Goal: Information Seeking & Learning: Learn about a topic

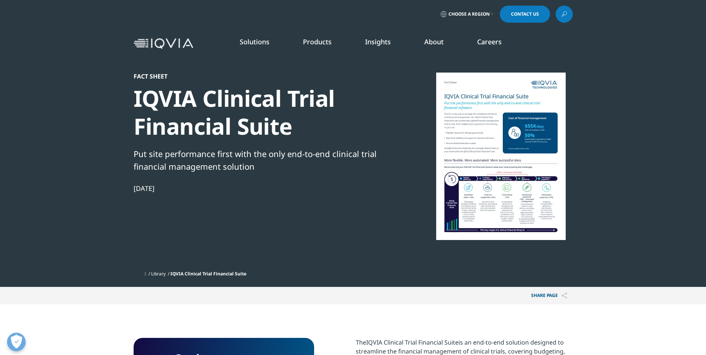
scroll to position [81, 439]
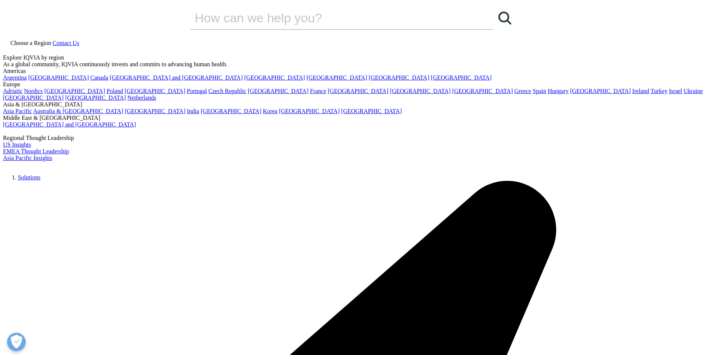
drag, startPoint x: 138, startPoint y: 95, endPoint x: 268, endPoint y: 152, distance: 141.6
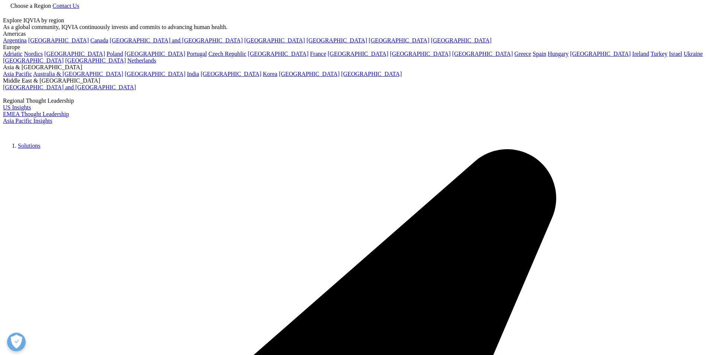
scroll to position [149, 0]
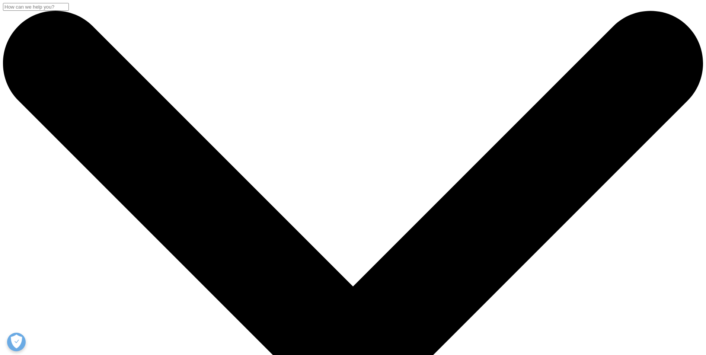
scroll to position [99, 439]
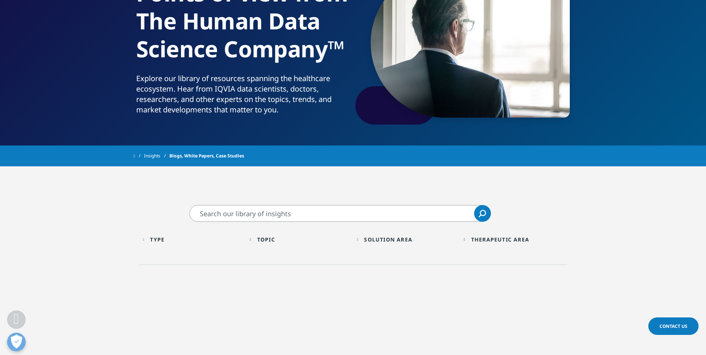
scroll to position [149, 0]
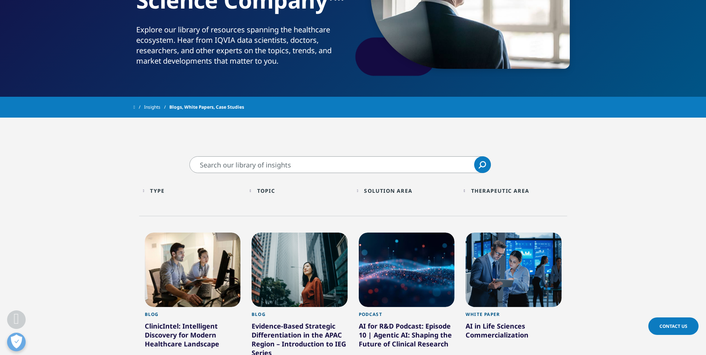
click at [160, 190] on div "Type" at bounding box center [157, 190] width 15 height 7
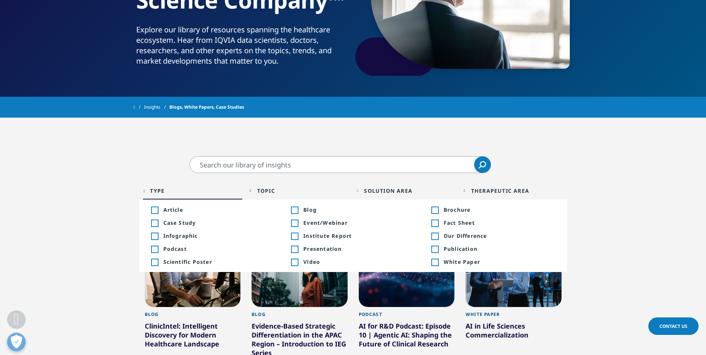
click at [177, 208] on span "Article" at bounding box center [219, 209] width 112 height 7
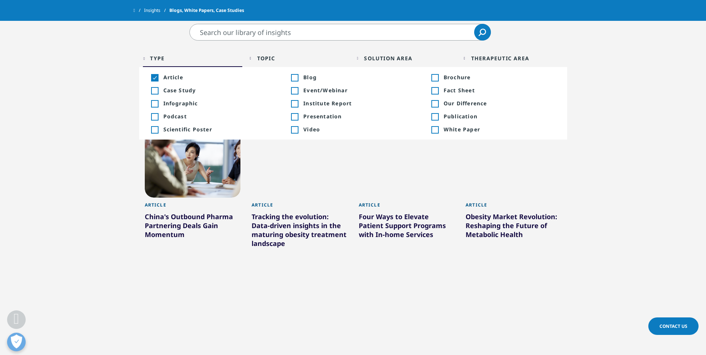
scroll to position [298, 0]
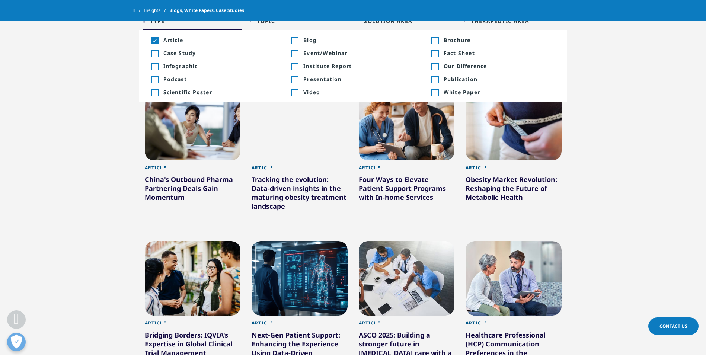
click at [375, 185] on div "Four Ways to Elevate Patient Support Programs with In-home Services" at bounding box center [407, 190] width 96 height 30
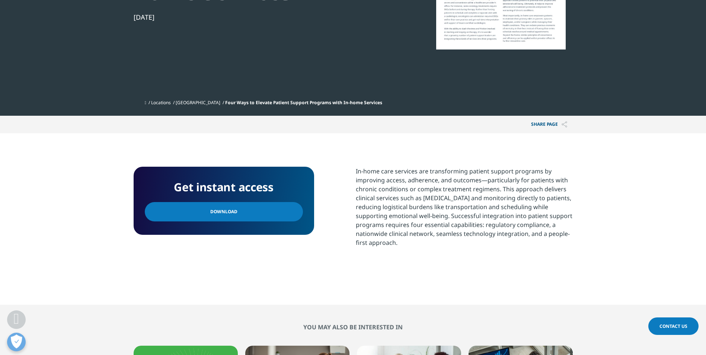
scroll to position [186, 0]
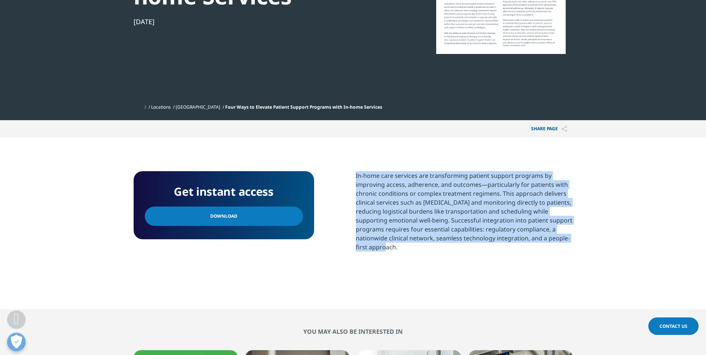
drag, startPoint x: 356, startPoint y: 176, endPoint x: 402, endPoint y: 246, distance: 83.6
click at [402, 246] on p "In-home care services are transforming patient support programs by improving ac…" at bounding box center [464, 214] width 217 height 86
copy p "In-home care services are transforming patient support programs by improving ac…"
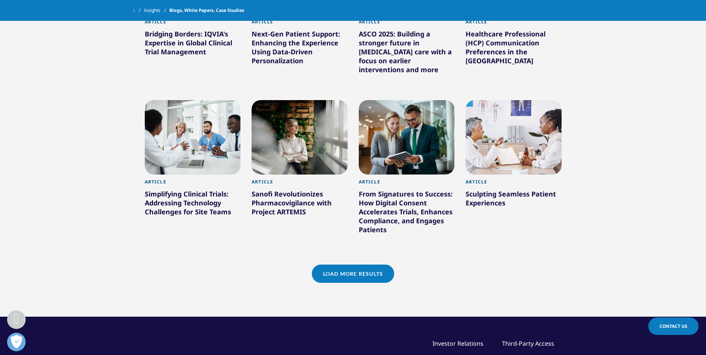
scroll to position [616, 0]
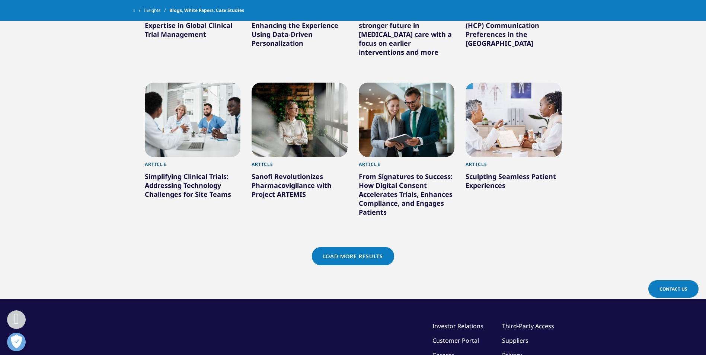
click at [499, 180] on div "Sculpting Seamless Patient Experiences" at bounding box center [513, 182] width 96 height 21
click at [489, 175] on div "Sculpting Seamless Patient Experiences" at bounding box center [513, 182] width 96 height 21
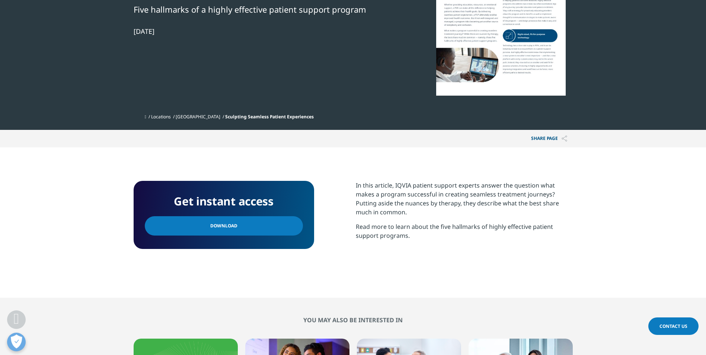
scroll to position [149, 0]
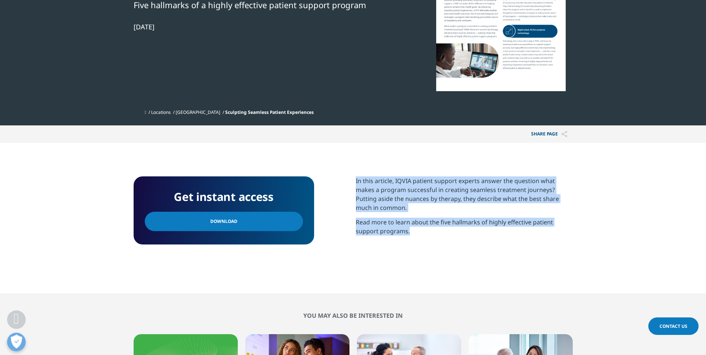
drag, startPoint x: 356, startPoint y: 180, endPoint x: 418, endPoint y: 223, distance: 75.1
click at [418, 223] on div "In this article, IQVIA patient support experts answer the question what makes a…" at bounding box center [464, 208] width 217 height 65
copy div "In this article, IQVIA patient support experts answer the question what makes a…"
click at [316, 259] on section "Get instant access Download In this article, IQVIA patient support experts answ…" at bounding box center [353, 218] width 706 height 150
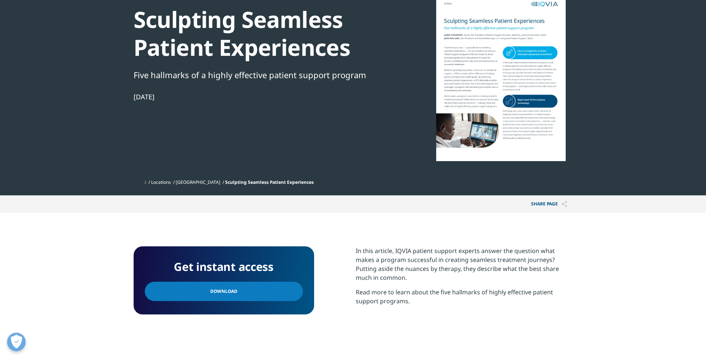
scroll to position [0, 0]
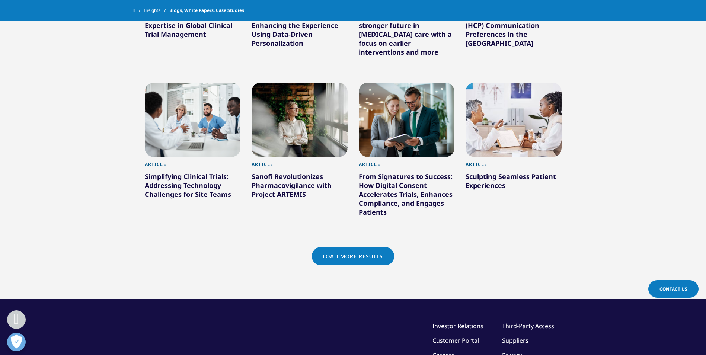
click at [196, 192] on div "Simplifying Clinical Trials: Addressing Technology Challenges for Site Teams" at bounding box center [193, 187] width 96 height 30
click at [189, 190] on div "Simplifying Clinical Trials: Addressing Technology Challenges for Site Teams" at bounding box center [193, 187] width 96 height 30
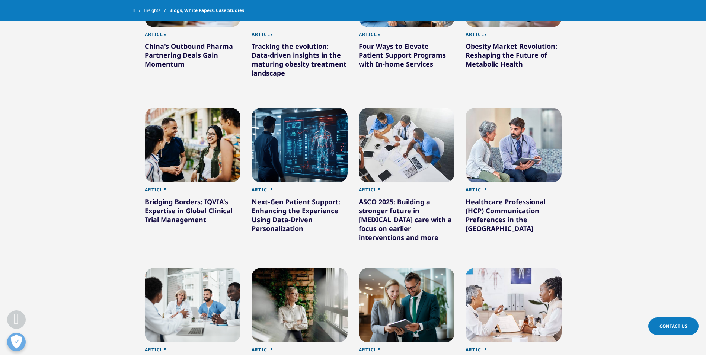
scroll to position [430, 0]
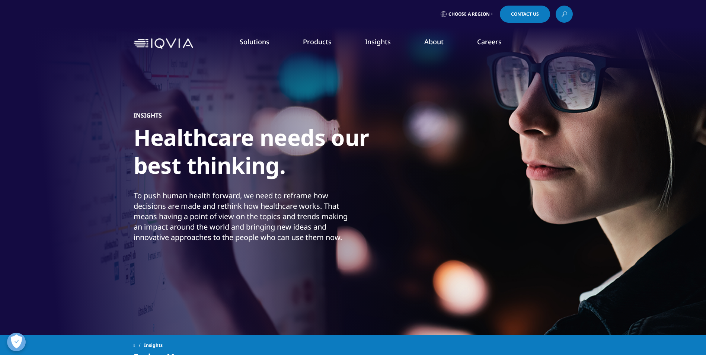
click at [62, 128] on link "DISCOVER INSIGHTS" at bounding box center [105, 127] width 147 height 6
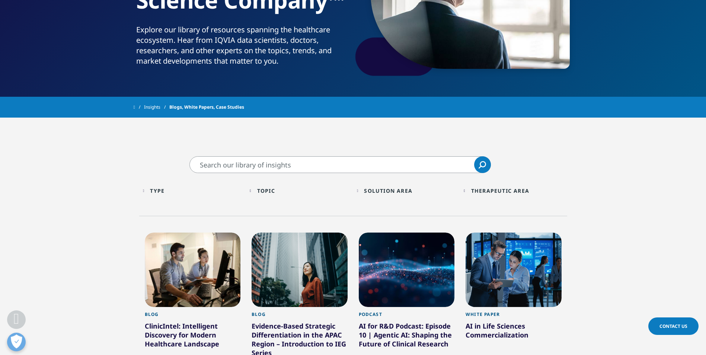
click at [157, 189] on div "Type" at bounding box center [157, 190] width 15 height 7
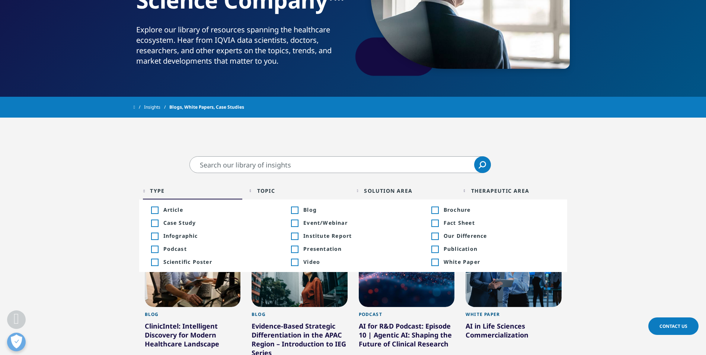
click at [172, 207] on span "Article" at bounding box center [219, 209] width 112 height 7
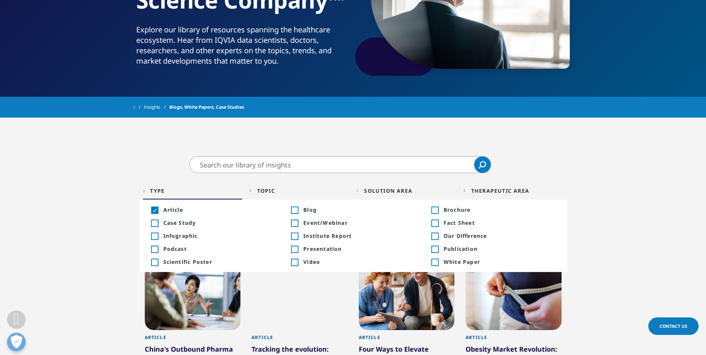
click at [400, 190] on div "Solution Area" at bounding box center [388, 190] width 48 height 7
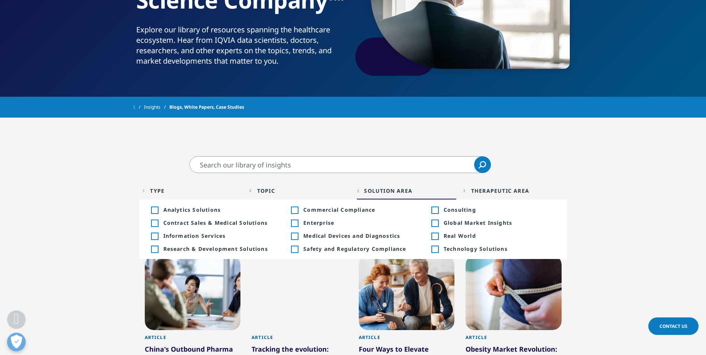
click at [301, 223] on div "Toggle Enterprise 66" at bounding box center [353, 222] width 124 height 7
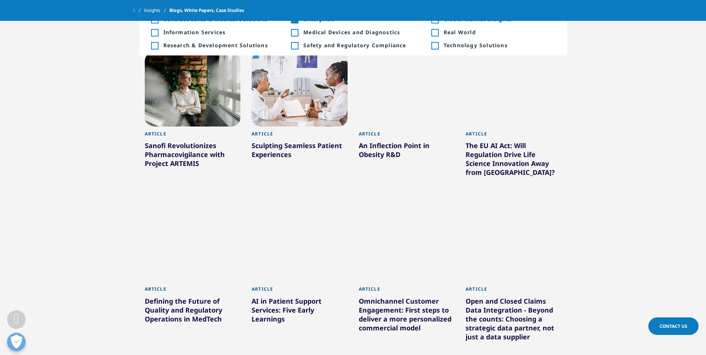
scroll to position [335, 0]
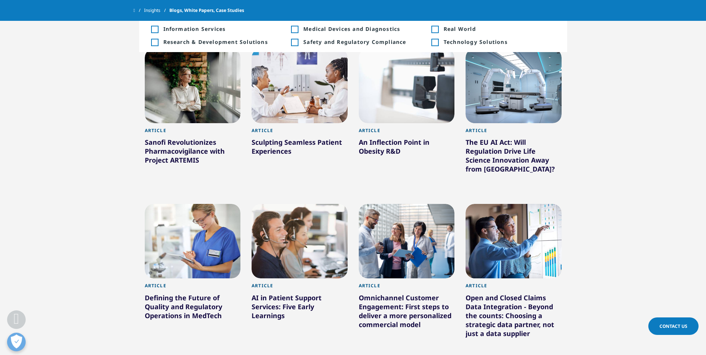
click at [167, 310] on div "Defining the Future of Quality and Regulatory Operations in MedTech" at bounding box center [193, 308] width 96 height 30
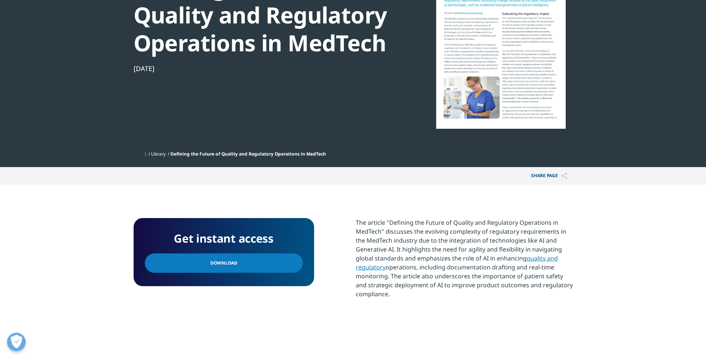
scroll to position [112, 0]
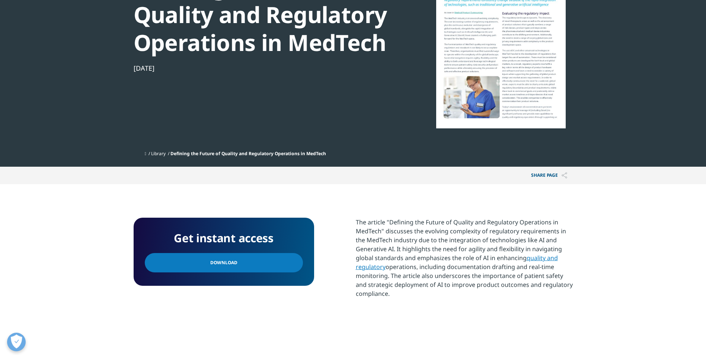
drag, startPoint x: 356, startPoint y: 223, endPoint x: 400, endPoint y: 301, distance: 88.8
click at [400, 301] on p "The article "Defining the Future of Quality and Regulatory Operations in MedTec…" at bounding box center [464, 261] width 217 height 86
copy p "The article "Defining the Future of Quality and Regulatory Operations in MedTec…"
